Goal: Task Accomplishment & Management: Use online tool/utility

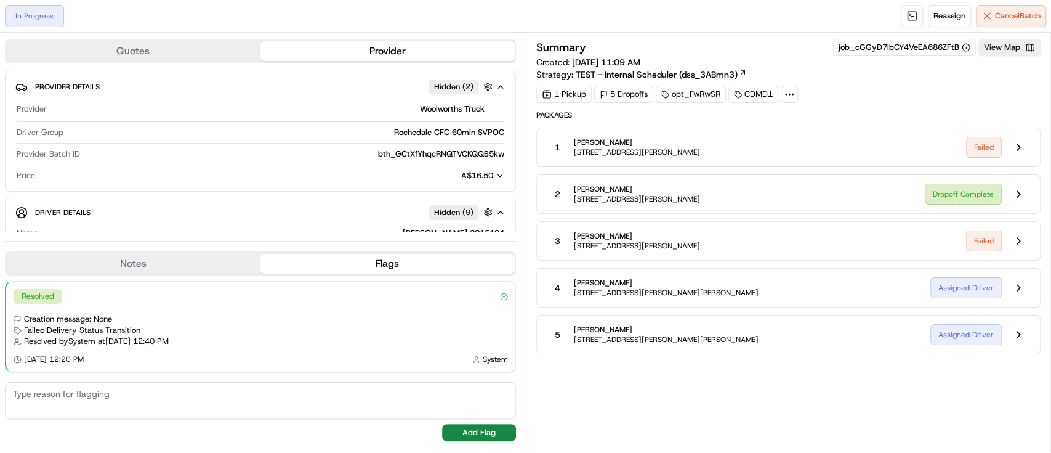
scroll to position [272, 0]
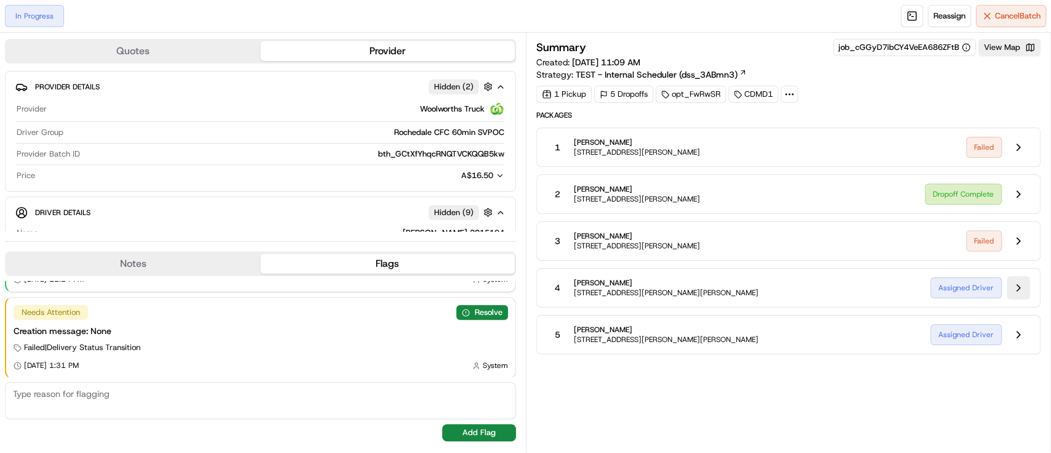
click at [1011, 287] on button at bounding box center [1018, 287] width 23 height 23
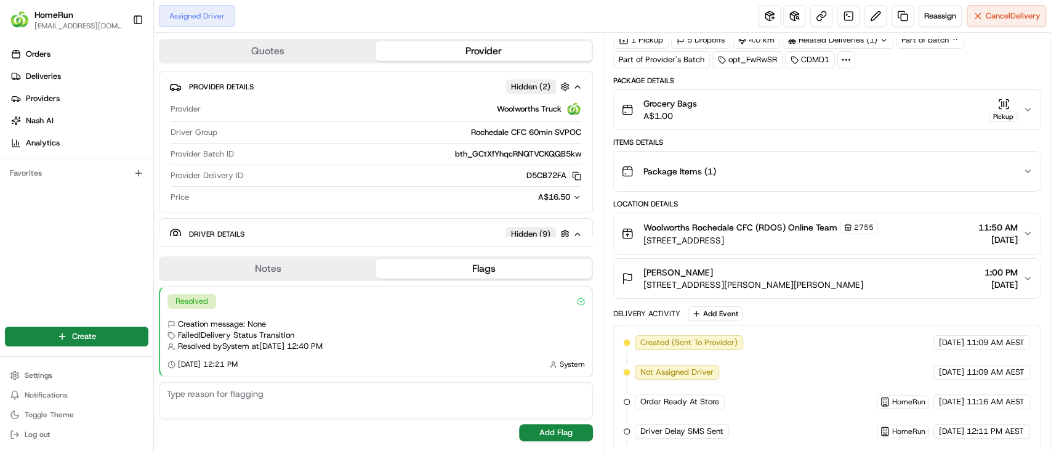
scroll to position [232, 0]
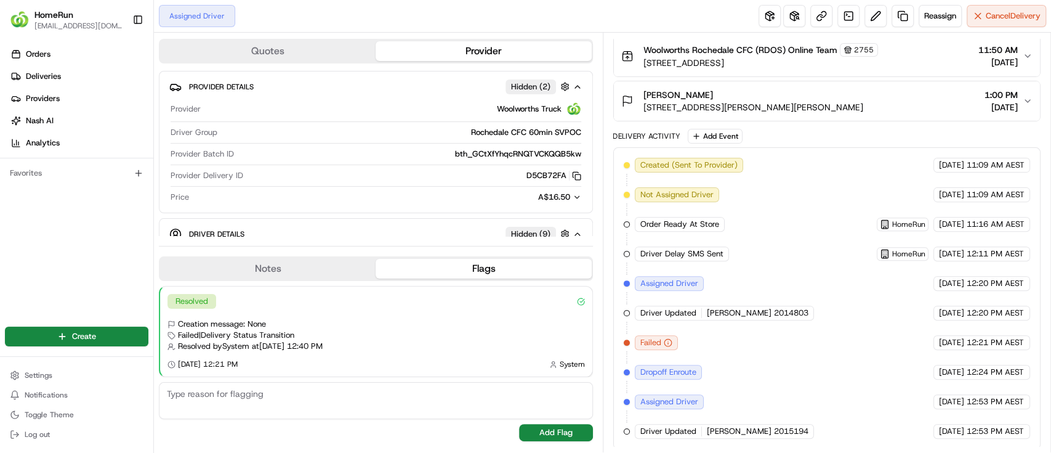
click at [499, 47] on button "Provider" at bounding box center [484, 51] width 216 height 20
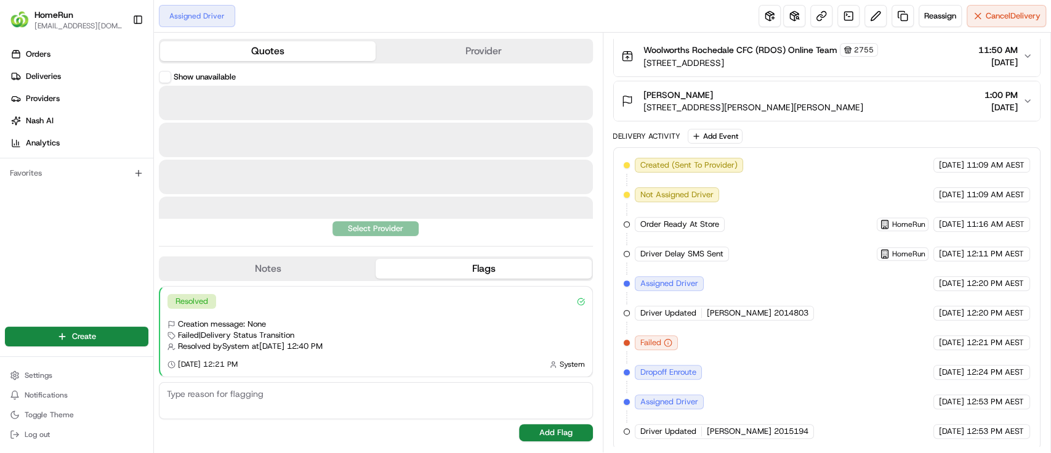
click at [307, 54] on button "Quotes" at bounding box center [268, 51] width 216 height 20
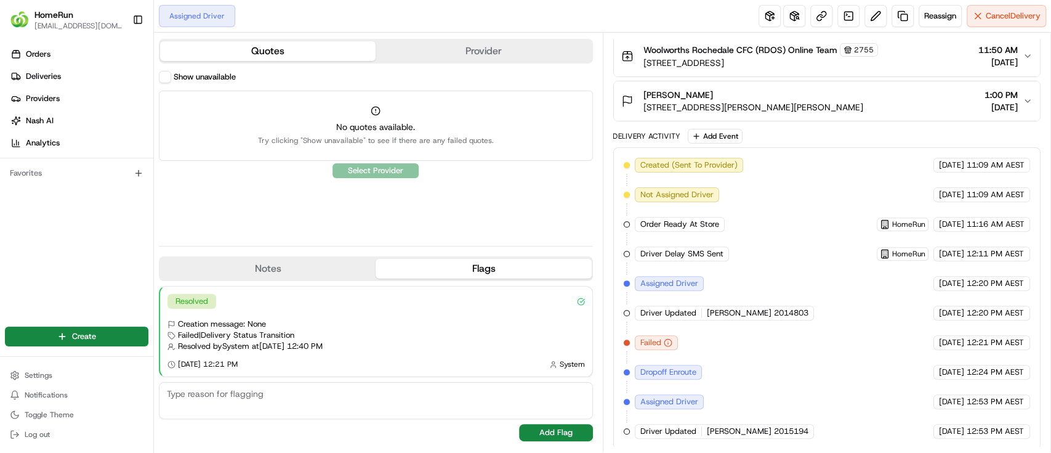
click at [457, 49] on button "Provider" at bounding box center [484, 51] width 216 height 20
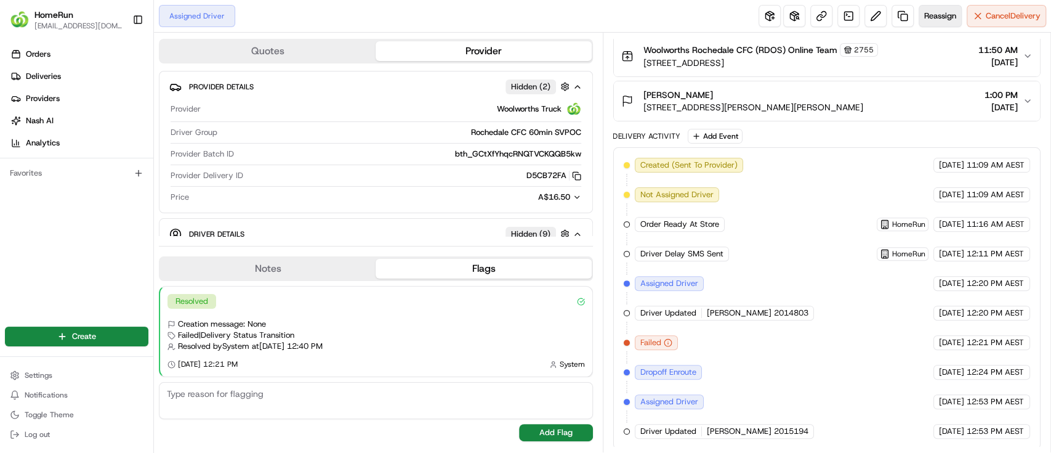
click at [945, 7] on button "Reassign" at bounding box center [940, 16] width 43 height 22
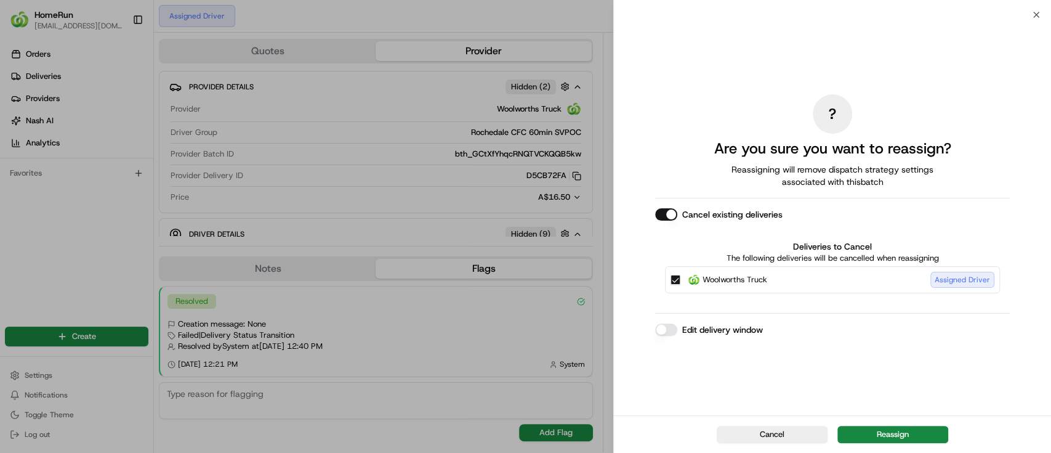
click at [670, 214] on button "Cancel existing deliveries" at bounding box center [666, 214] width 22 height 12
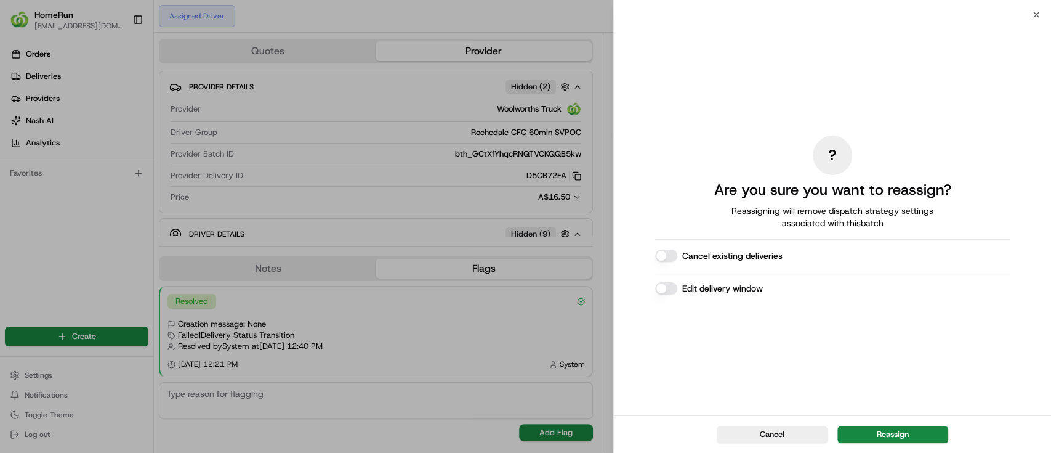
click at [660, 252] on button "Cancel existing deliveries" at bounding box center [666, 255] width 22 height 12
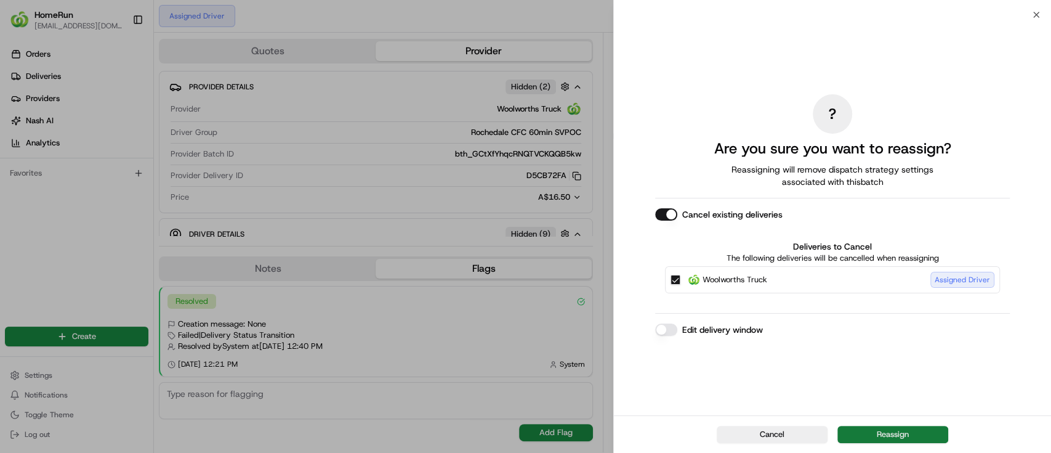
click at [883, 431] on button "Reassign" at bounding box center [892, 434] width 111 height 17
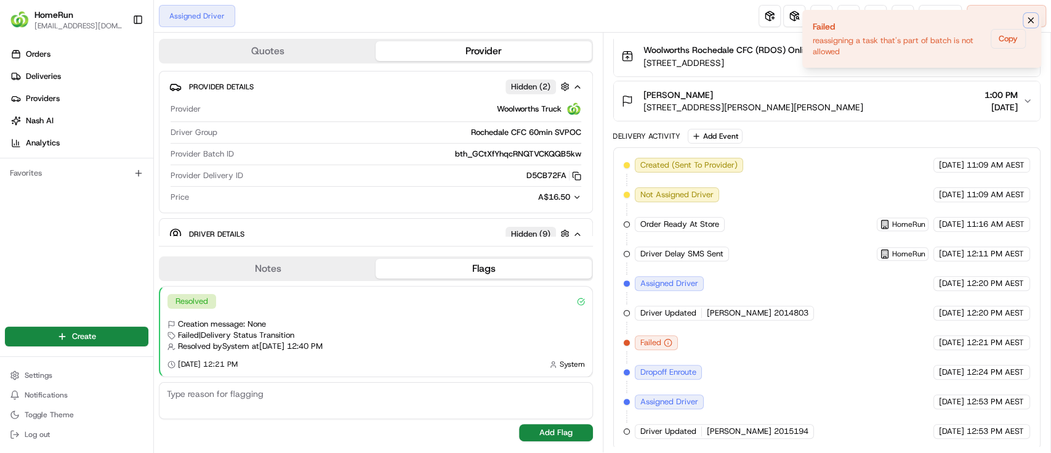
click at [1029, 20] on icon "Notifications (F8)" at bounding box center [1031, 20] width 10 height 10
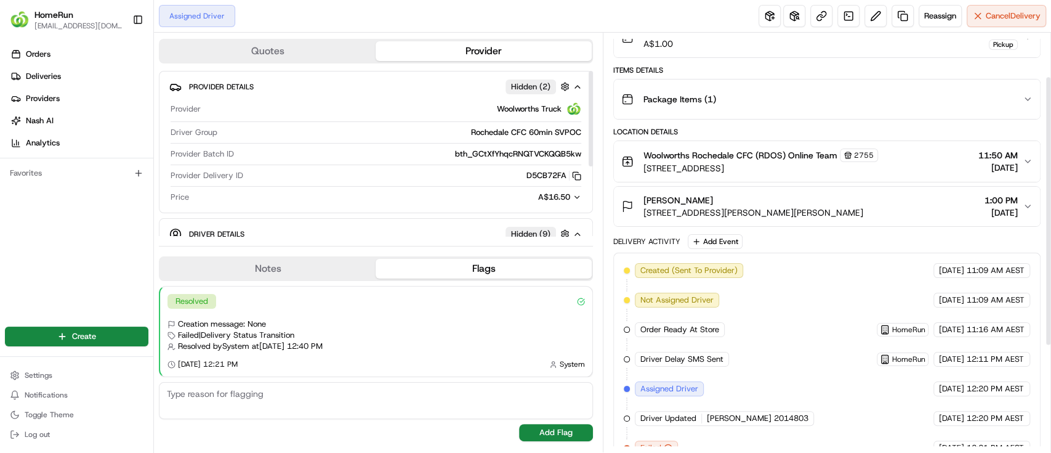
scroll to position [68, 0]
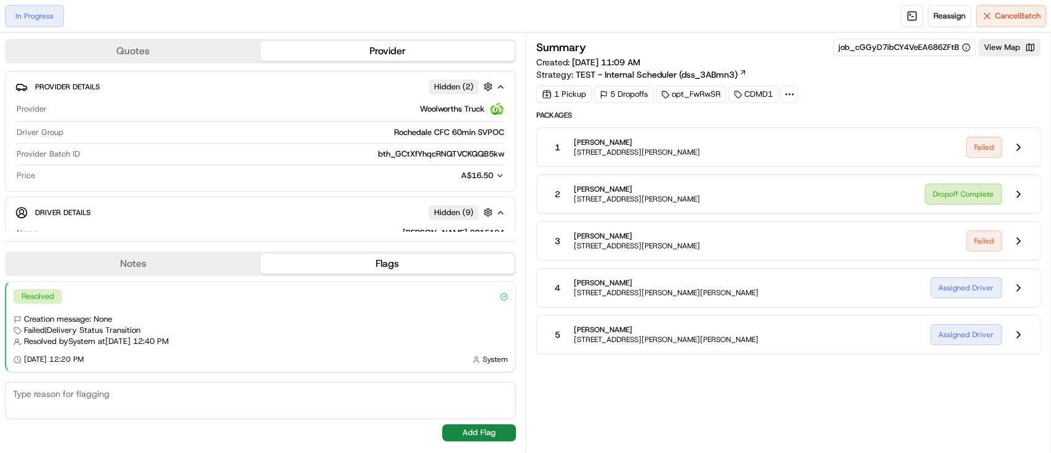
drag, startPoint x: 622, startPoint y: 329, endPoint x: 575, endPoint y: 328, distance: 47.4
click at [575, 328] on span "[PERSON_NAME]" at bounding box center [666, 330] width 185 height 10
copy span "[PERSON_NAME]"
drag, startPoint x: 1014, startPoint y: 421, endPoint x: 975, endPoint y: 411, distance: 39.3
click at [1014, 421] on div "Summary job_cGGyD7ibCY4VeEA686ZFtB View Map Created: [DATE] 11:09 AM Strategy: …" at bounding box center [788, 242] width 505 height 407
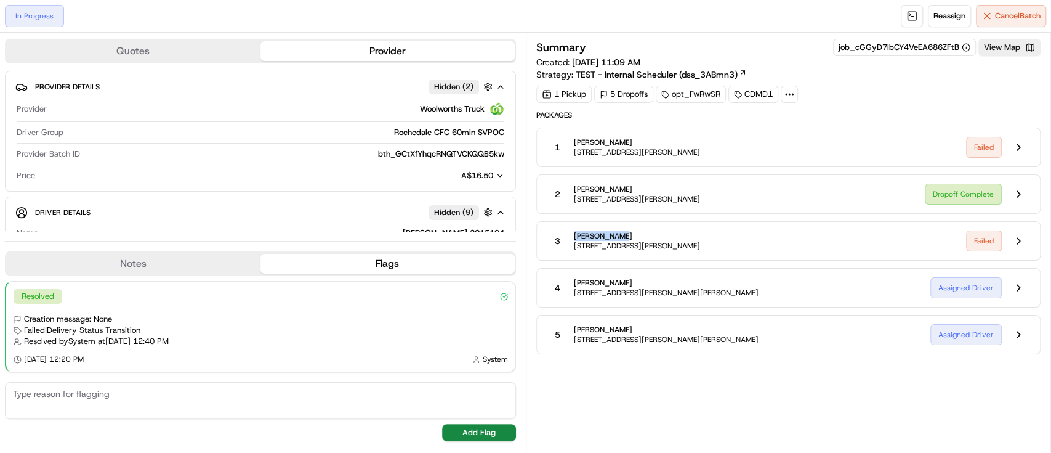
drag, startPoint x: 626, startPoint y: 238, endPoint x: 573, endPoint y: 233, distance: 53.8
click at [574, 233] on span "[PERSON_NAME]" at bounding box center [637, 236] width 126 height 10
copy span "[PERSON_NAME]"
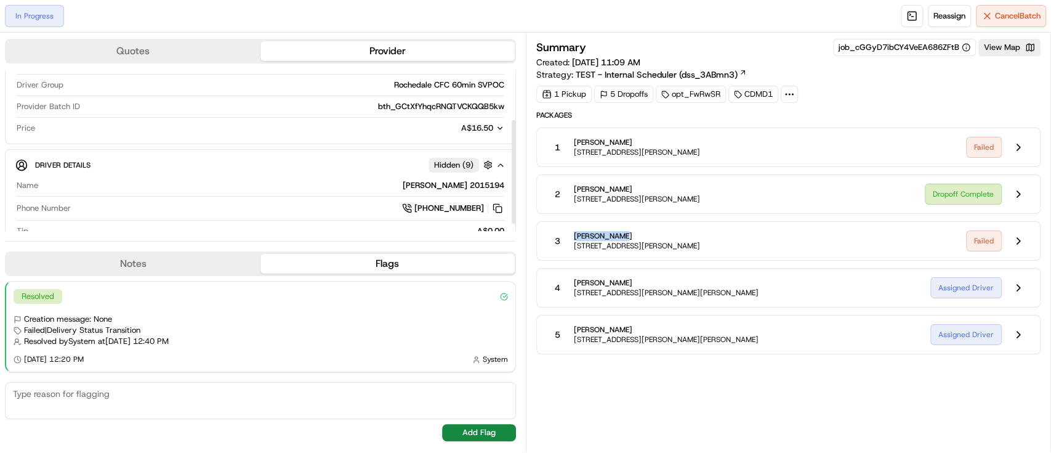
scroll to position [86, 0]
